Goal: Task Accomplishment & Management: Use online tool/utility

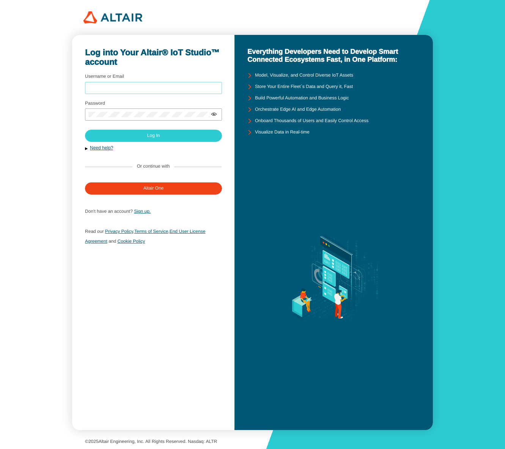
click at [197, 87] on input "Username or Email" at bounding box center [153, 87] width 130 height 5
click at [505, 87] on com-1password-button at bounding box center [505, 224] width 0 height 449
type input "sfineone"
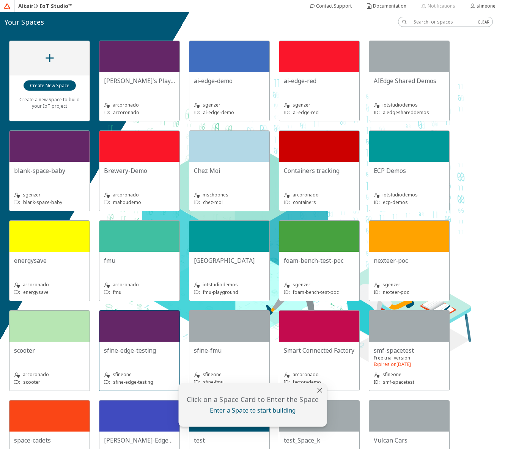
click at [125, 344] on div "sfine-edge-testing sfineone ID: sfine-edge-testing" at bounding box center [139, 366] width 80 height 49
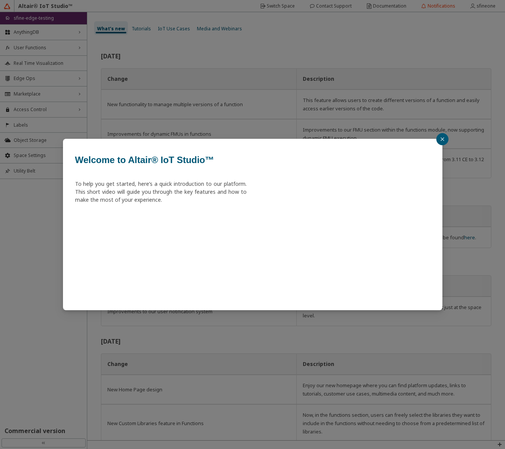
click at [442, 139] on icon "close" at bounding box center [442, 139] width 5 height 5
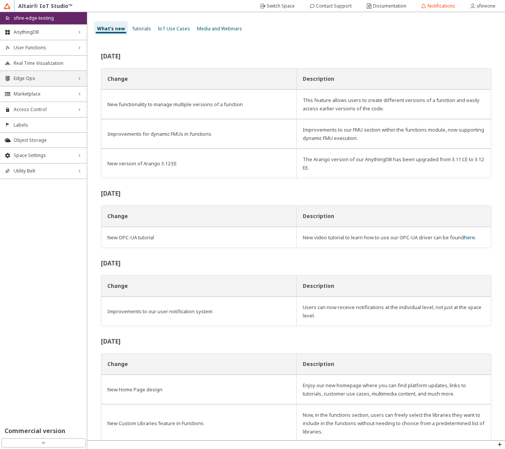
click at [30, 79] on span "Edge Ops" at bounding box center [44, 79] width 60 height 6
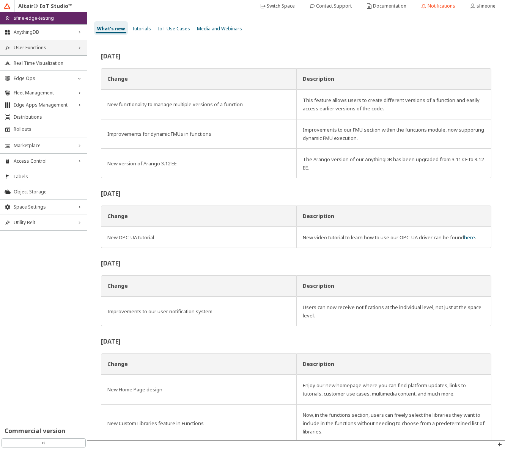
click at [39, 50] on span "User Functions" at bounding box center [44, 48] width 60 height 6
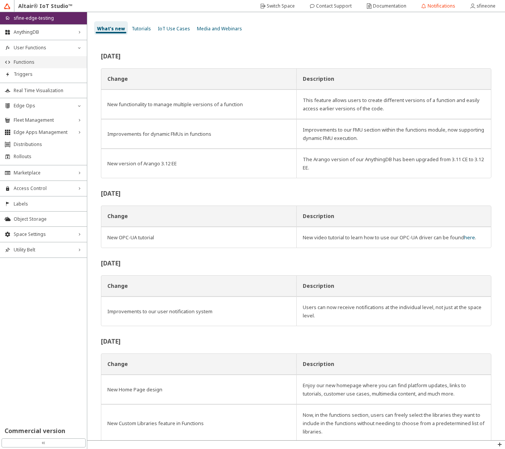
click at [38, 59] on span "Functions" at bounding box center [48, 62] width 69 height 6
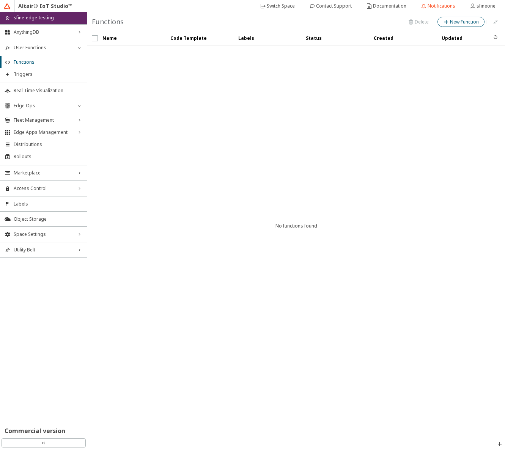
click at [0, 0] on slot "New Function" at bounding box center [0, 0] width 0 height 0
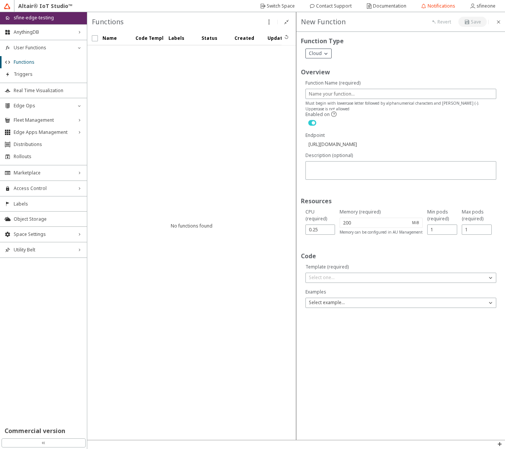
click at [325, 53] on iron-icon at bounding box center [326, 54] width 8 height 8
